Goal: Transaction & Acquisition: Purchase product/service

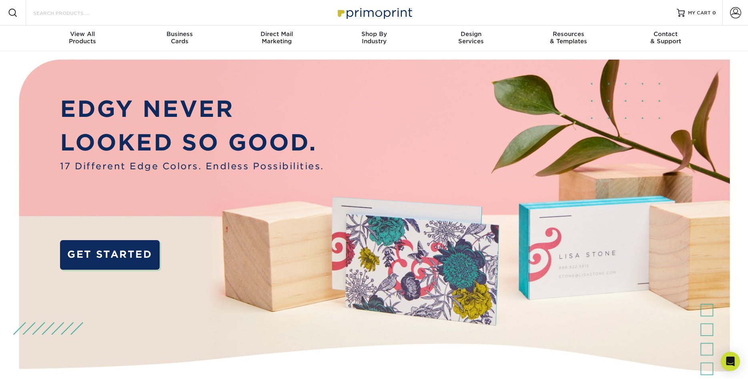
click at [60, 8] on input "Search Products" at bounding box center [71, 13] width 78 height 10
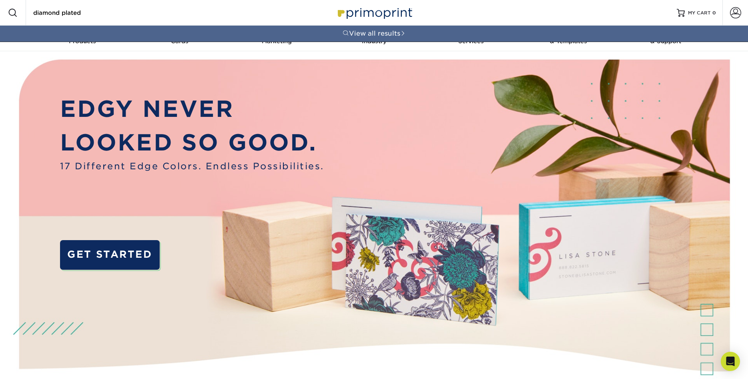
type input "diamond plated"
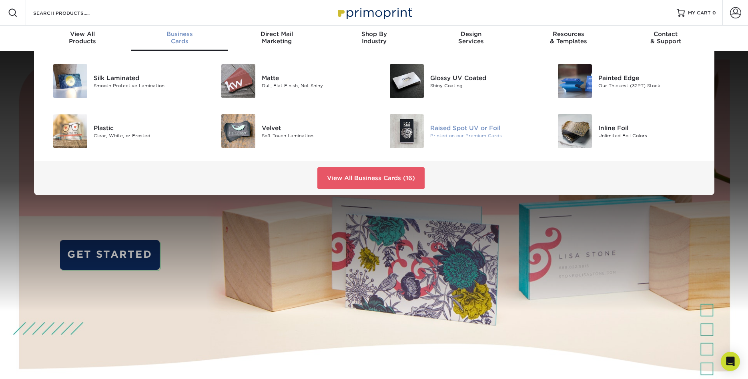
click at [461, 126] on div "Raised Spot UV or Foil" at bounding box center [483, 127] width 106 height 9
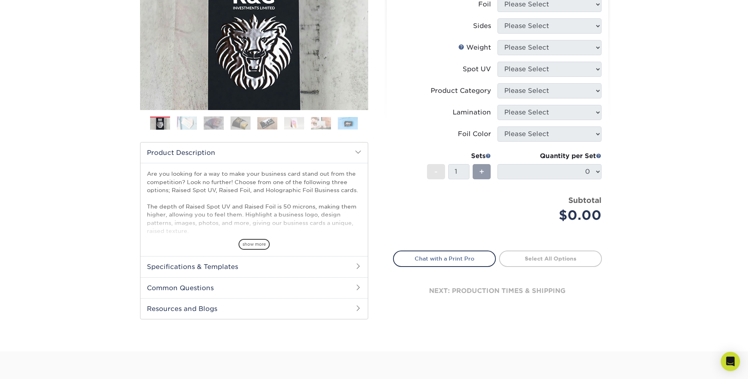
scroll to position [82, 0]
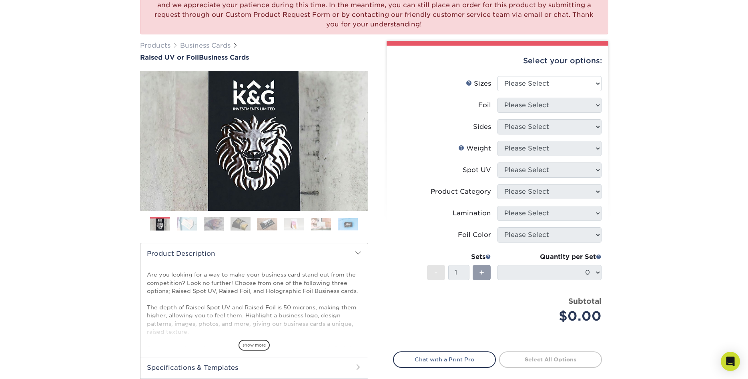
click at [352, 223] on img at bounding box center [348, 224] width 20 height 12
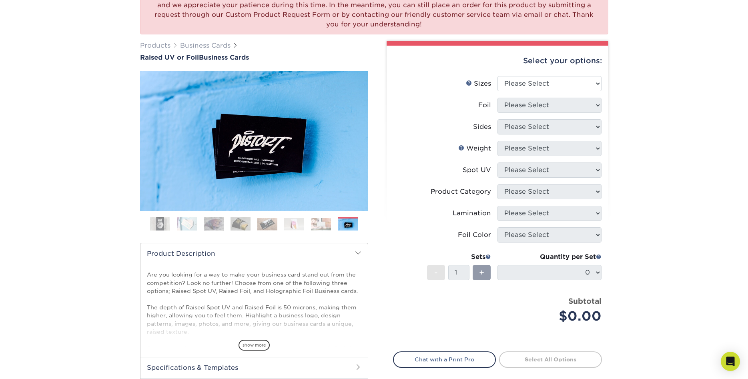
click at [332, 224] on ol at bounding box center [254, 226] width 228 height 19
click at [497, 76] on select "Please Select 2" x 3.5" - Standard" at bounding box center [549, 83] width 104 height 15
select select "2.00x3.50"
click option "2" x 3.5" - Standard" at bounding box center [0, 0] width 0 height 0
click at [497, 98] on select "Please Select No Yes" at bounding box center [549, 105] width 104 height 15
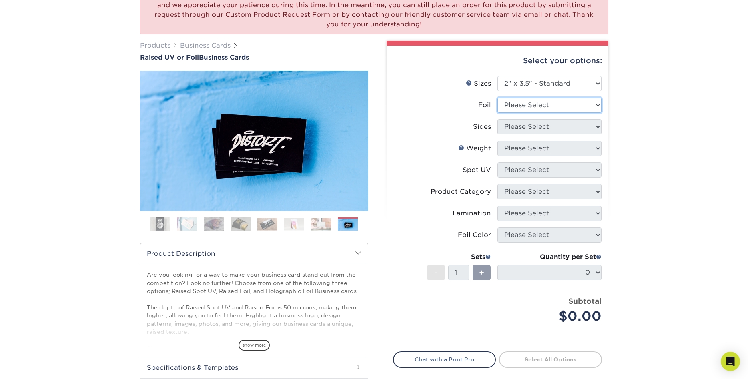
select select "1"
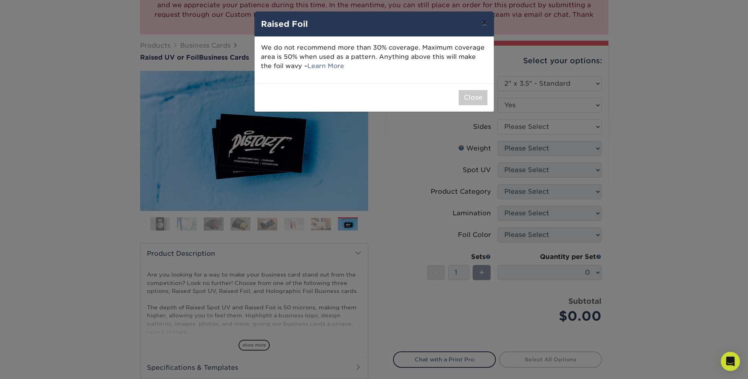
click at [484, 22] on button "×" at bounding box center [484, 23] width 18 height 22
